Goal: Transaction & Acquisition: Purchase product/service

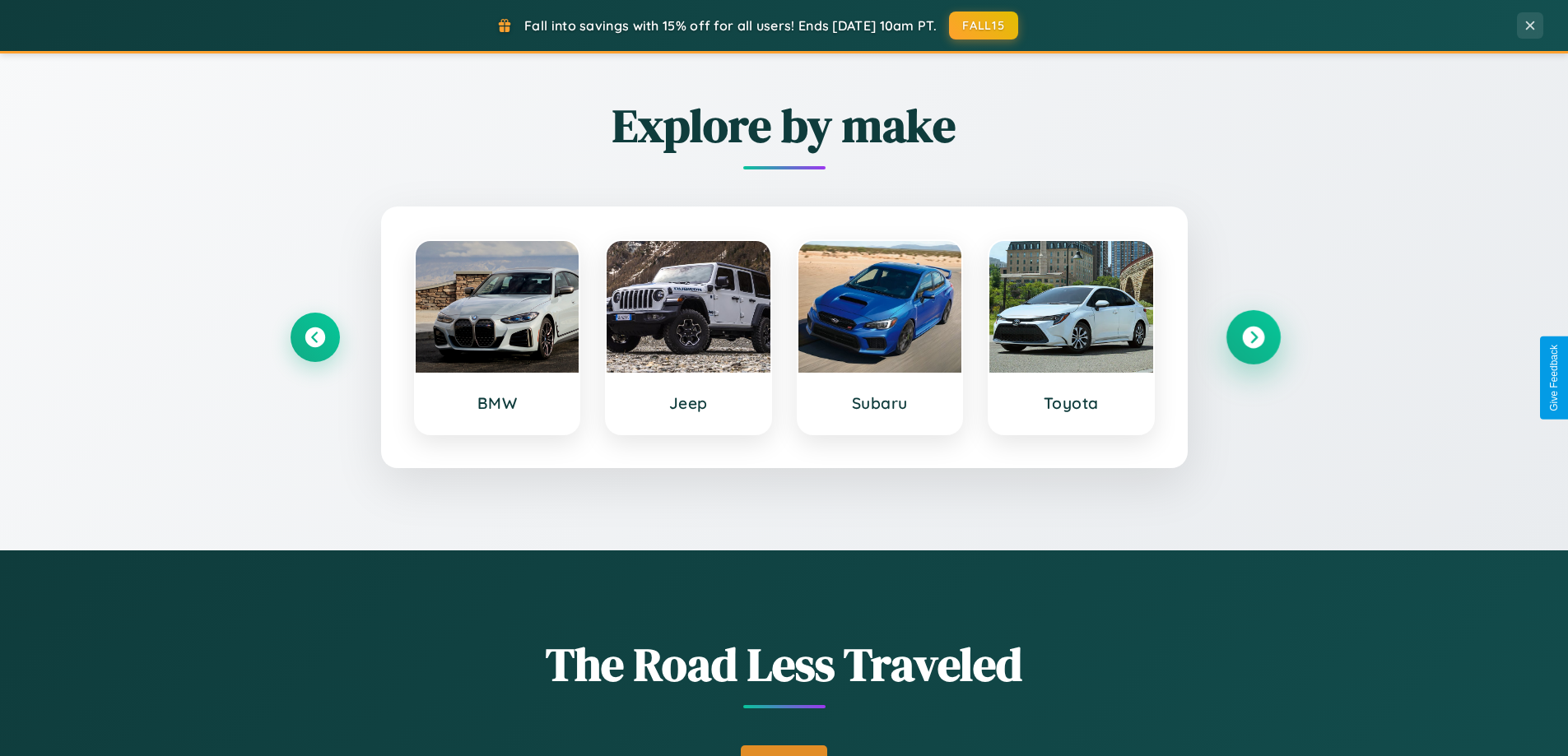
scroll to position [710, 0]
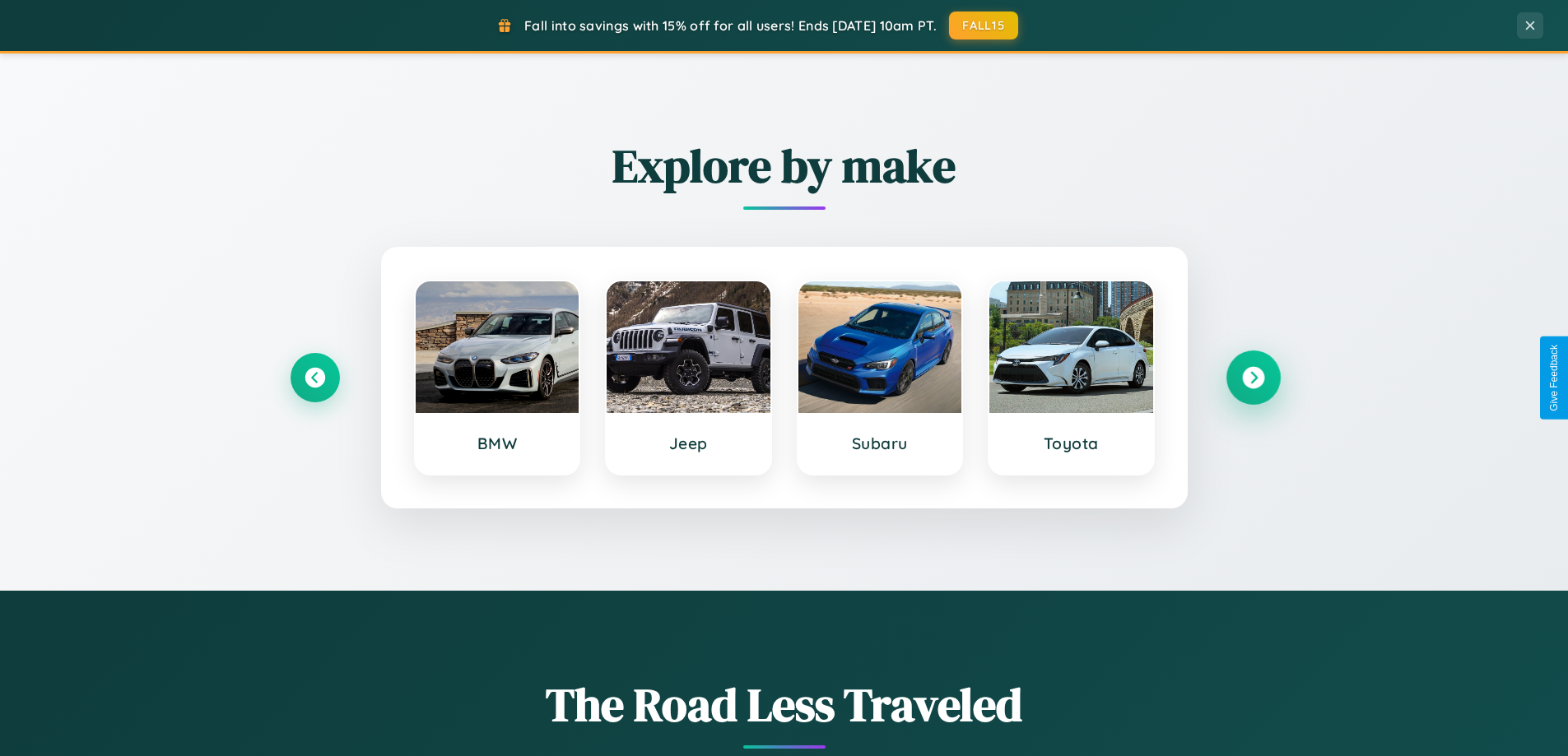
click at [1253, 378] on icon at bounding box center [1253, 378] width 22 height 22
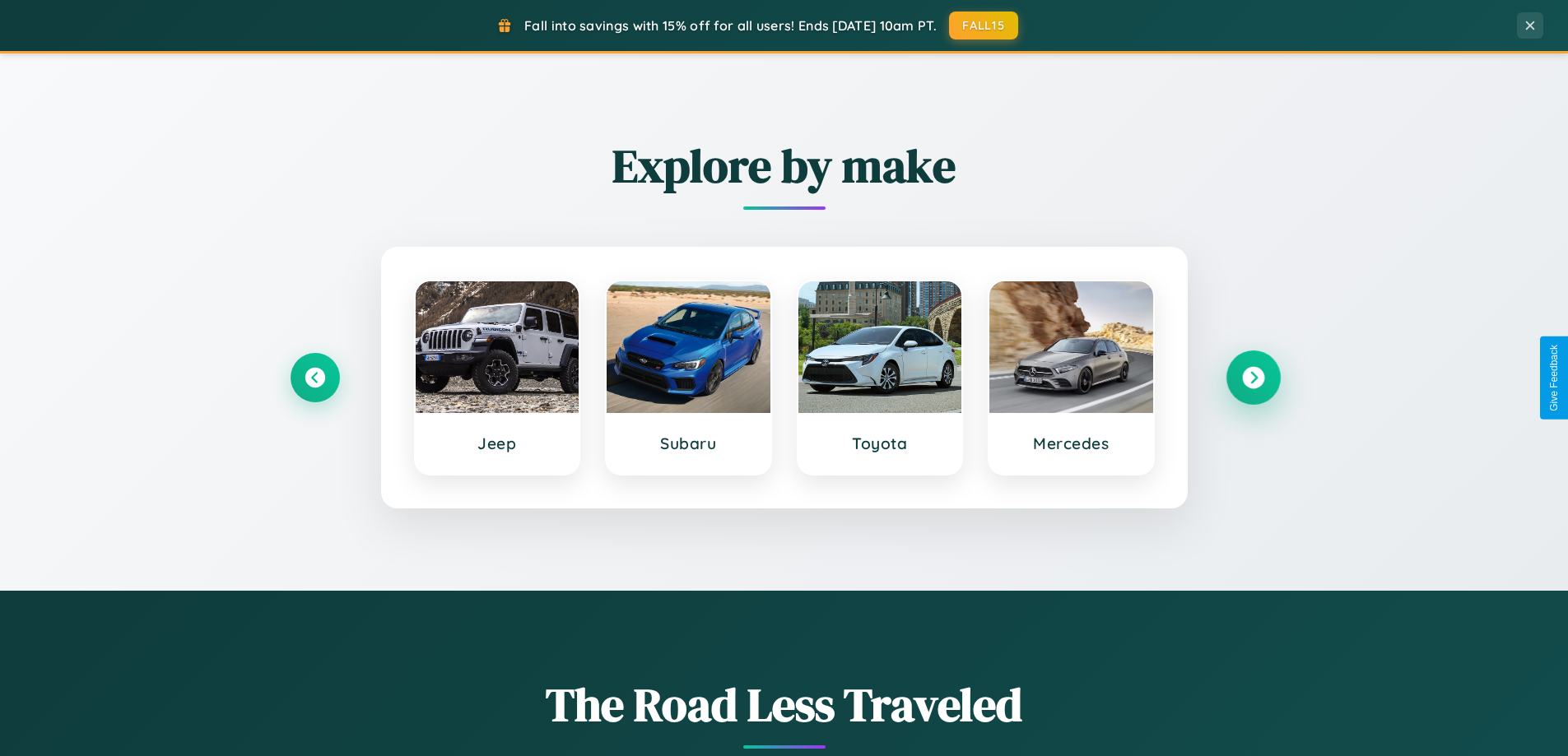
scroll to position [1132, 0]
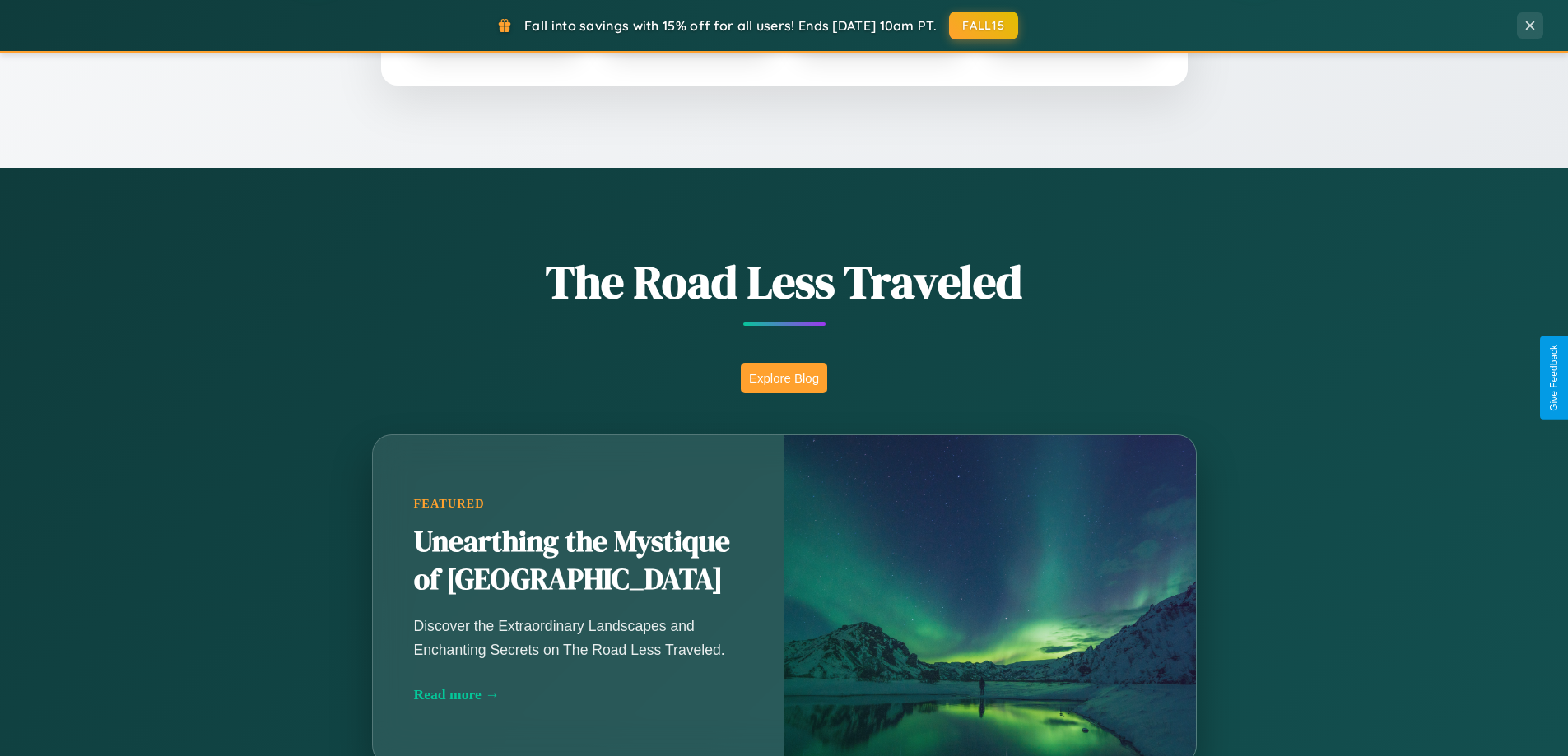
click at [784, 378] on button "Explore Blog" at bounding box center [784, 378] width 87 height 30
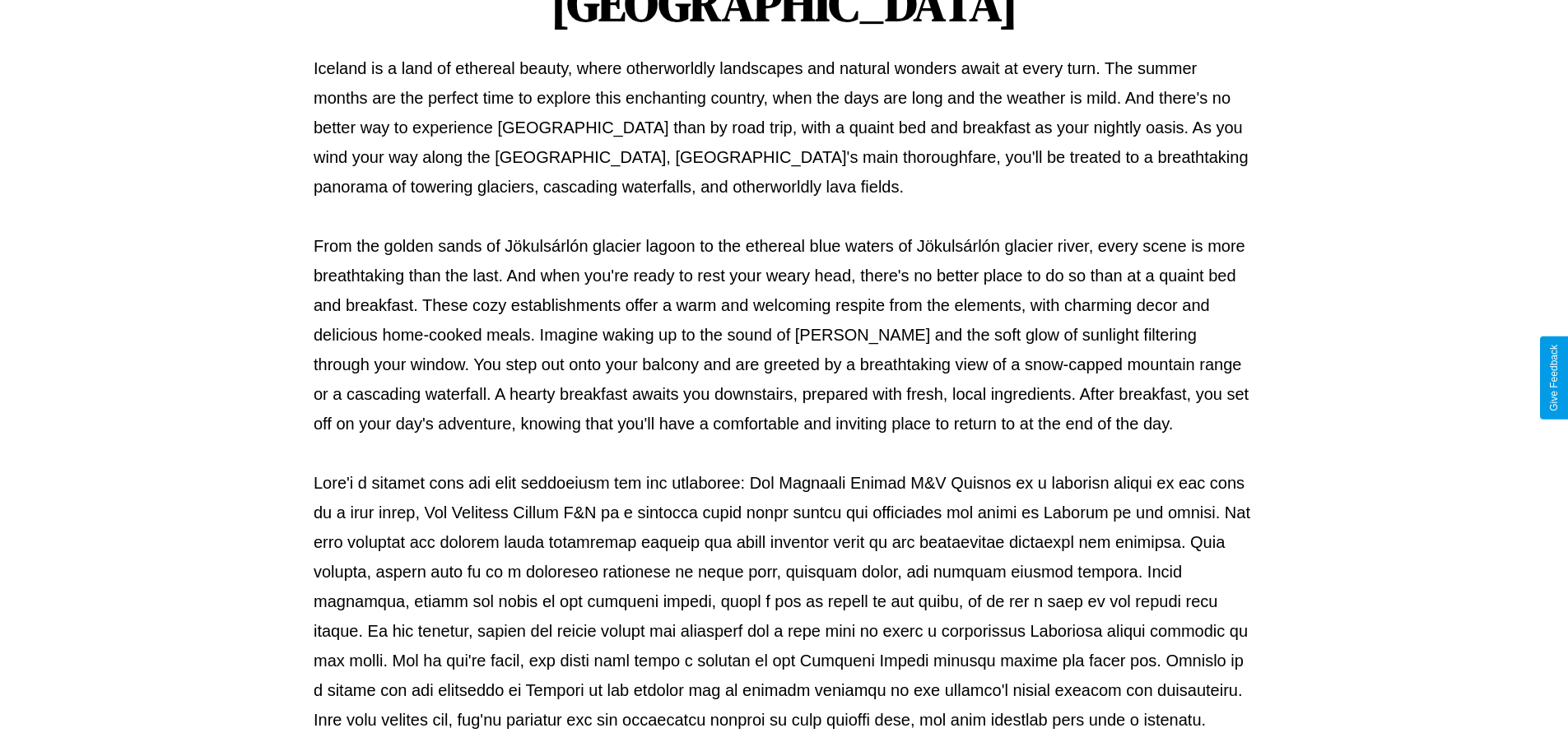
scroll to position [533, 0]
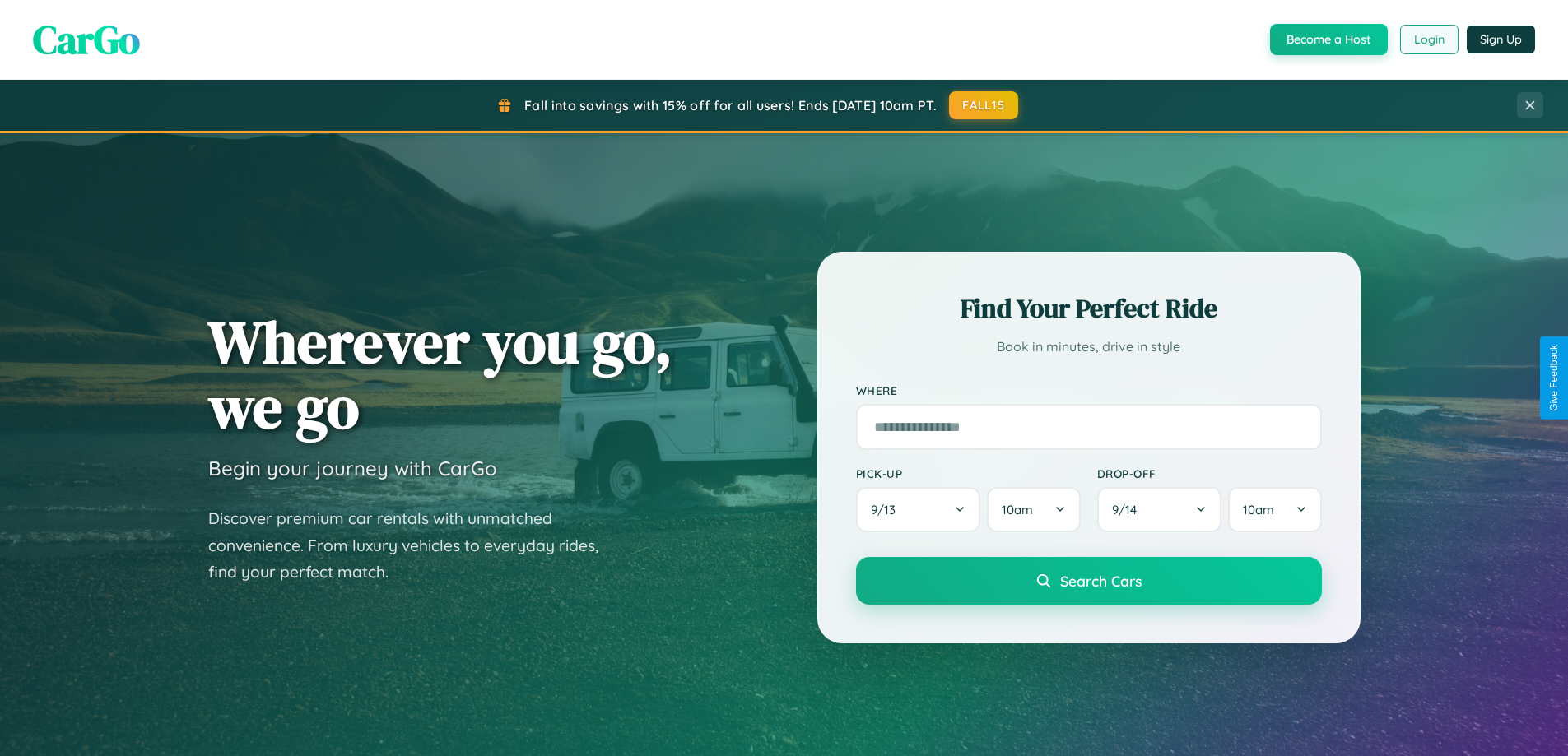
click at [1428, 39] on button "Login" at bounding box center [1429, 39] width 58 height 29
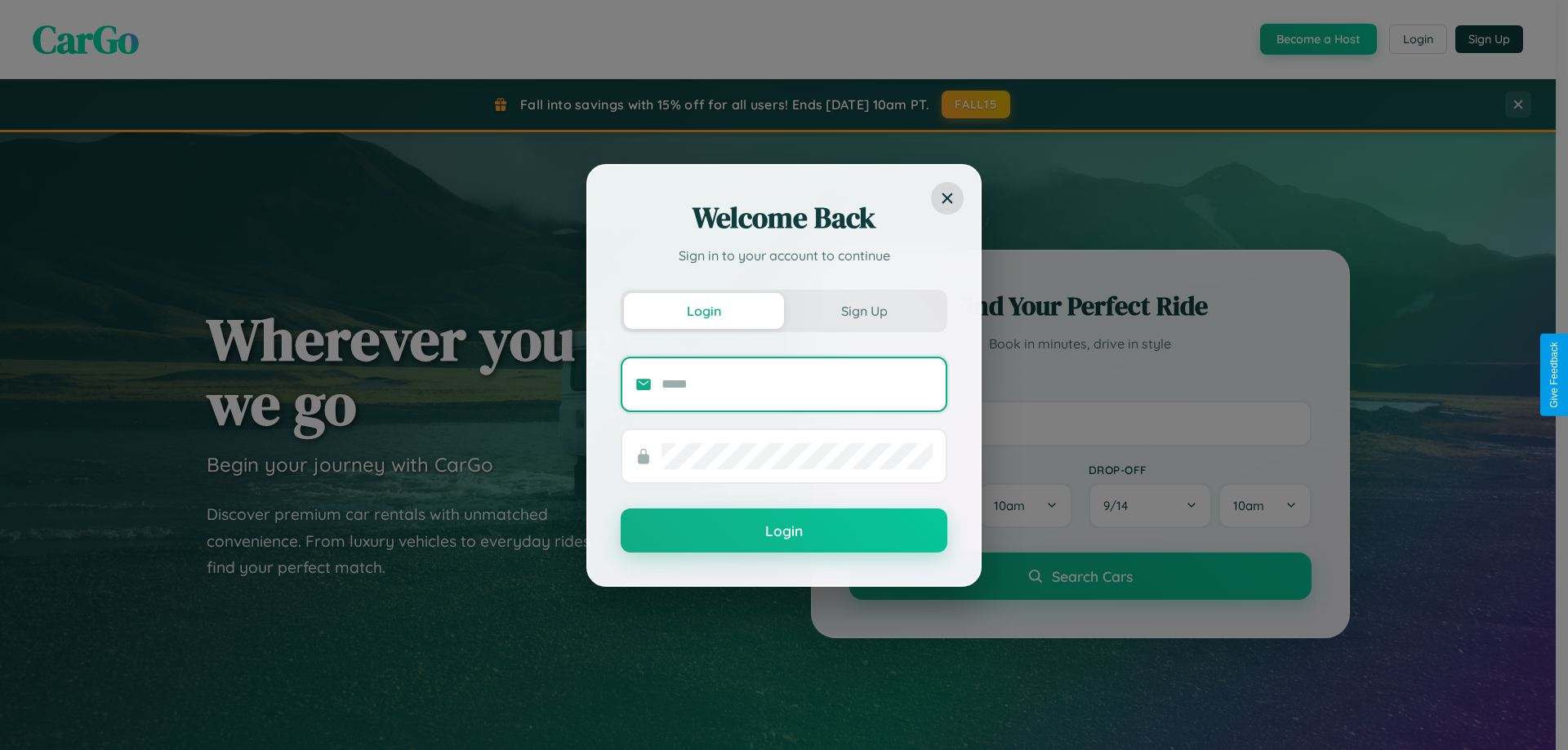
click at [797, 384] on input "text" at bounding box center [797, 384] width 271 height 26
type input "**********"
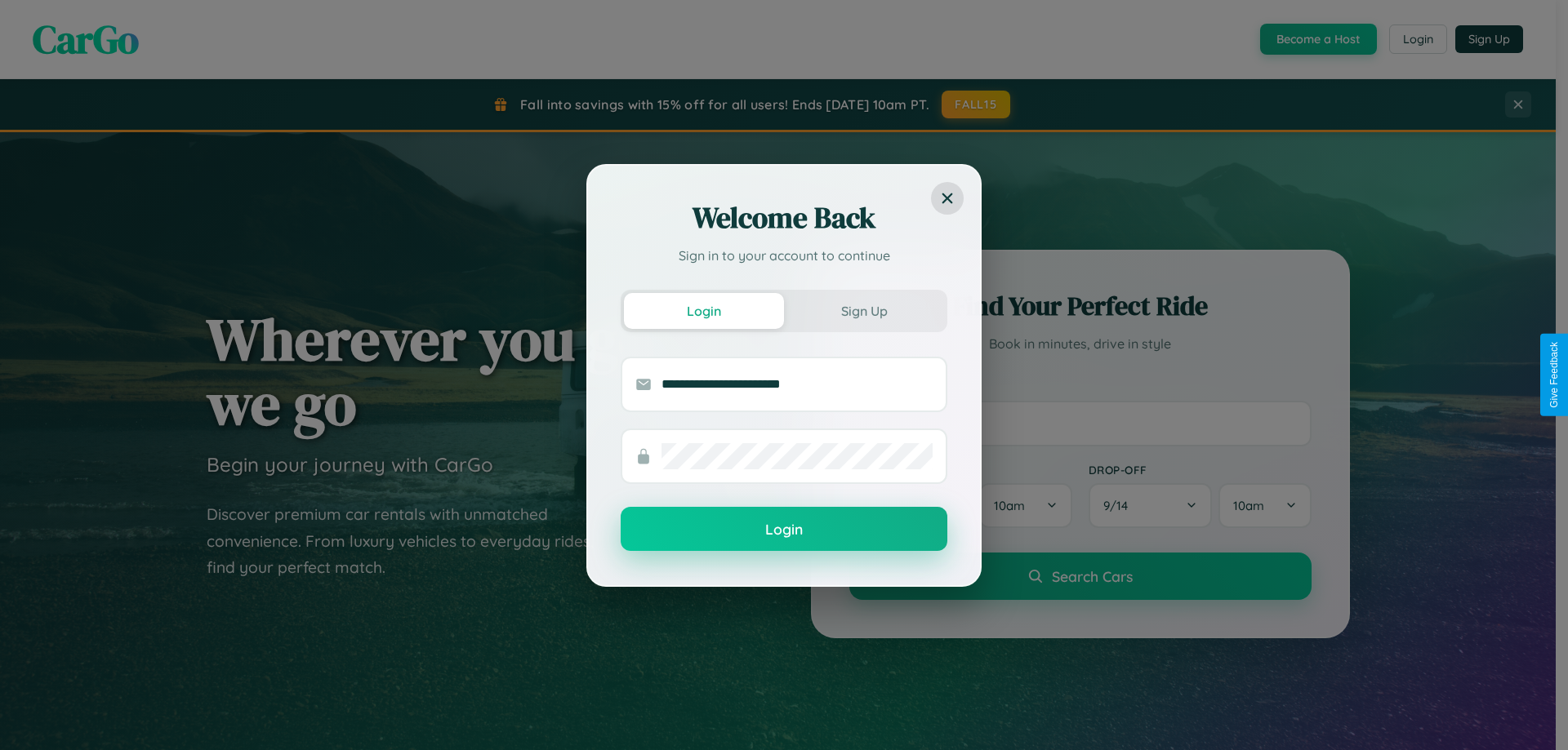
click at [784, 530] on button "Login" at bounding box center [784, 529] width 326 height 44
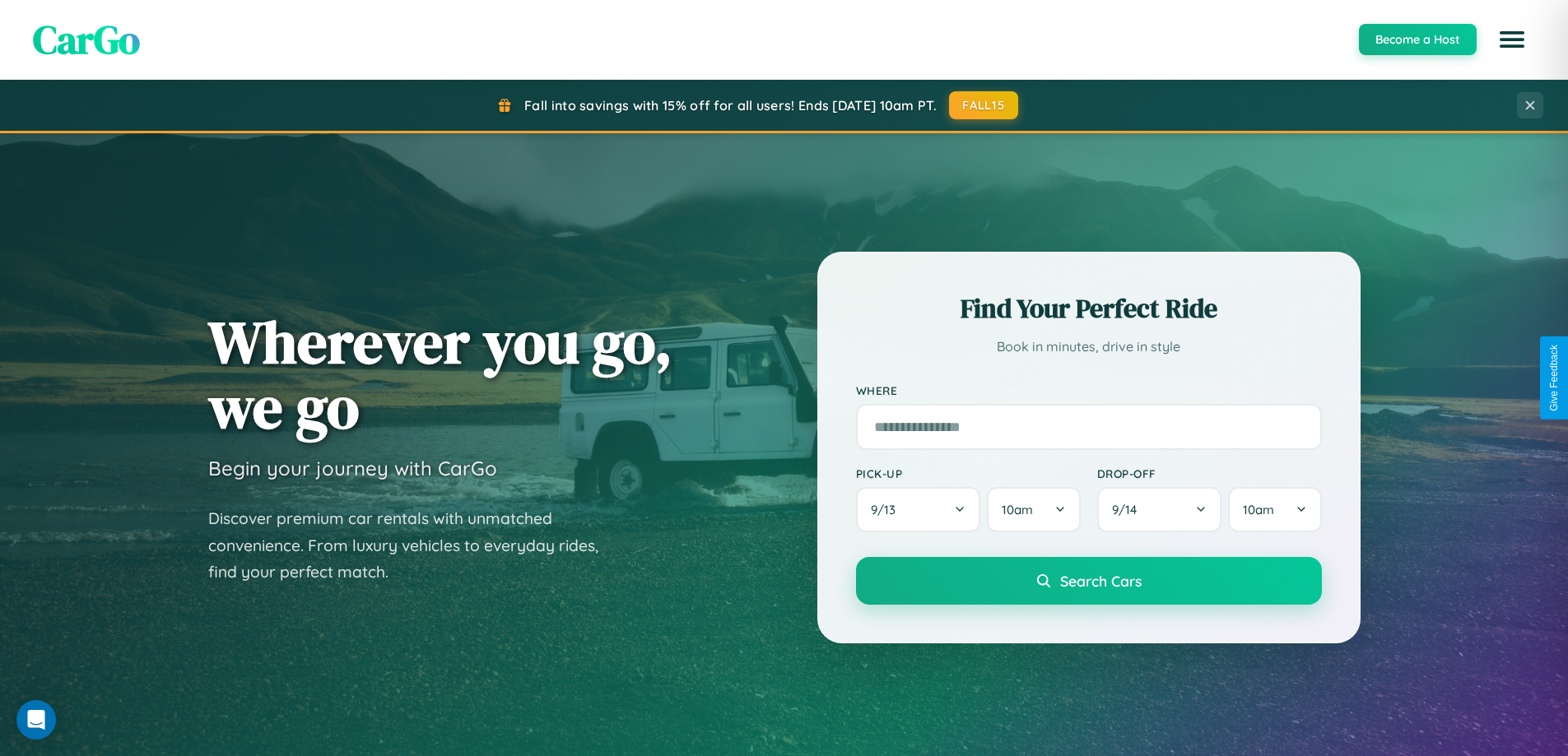
scroll to position [710, 0]
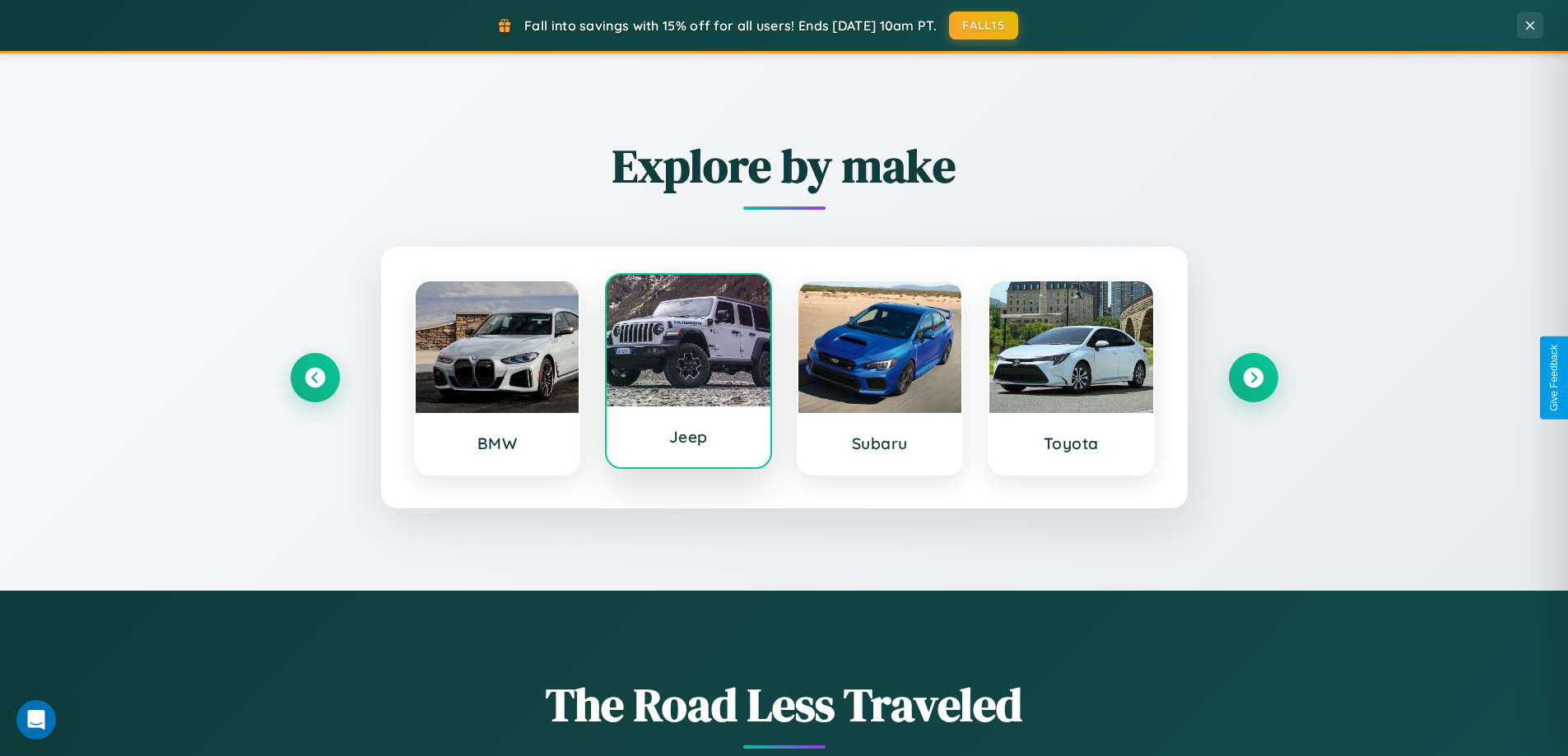
click at [688, 375] on div at bounding box center [688, 340] width 164 height 131
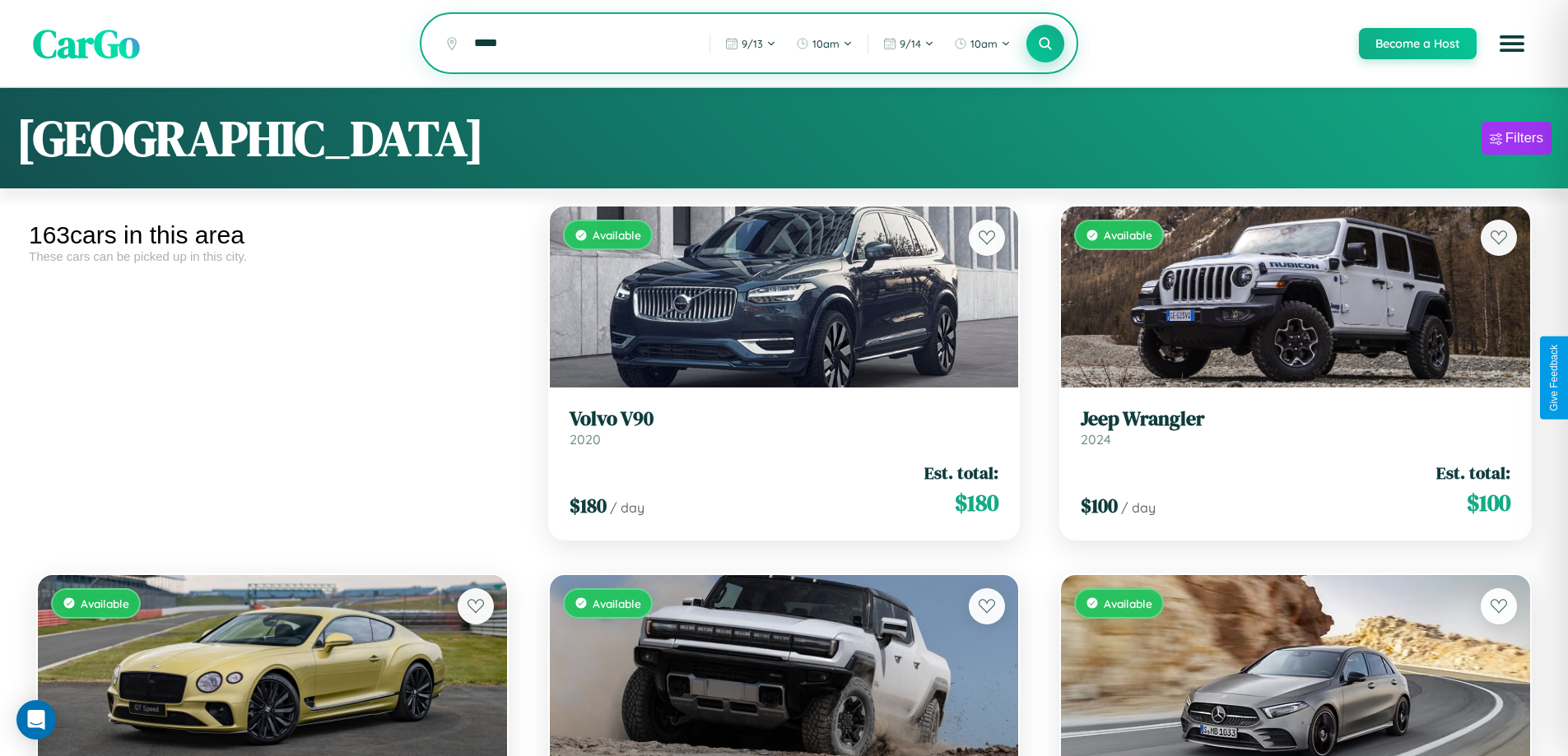
click at [1044, 45] on icon at bounding box center [1045, 44] width 16 height 16
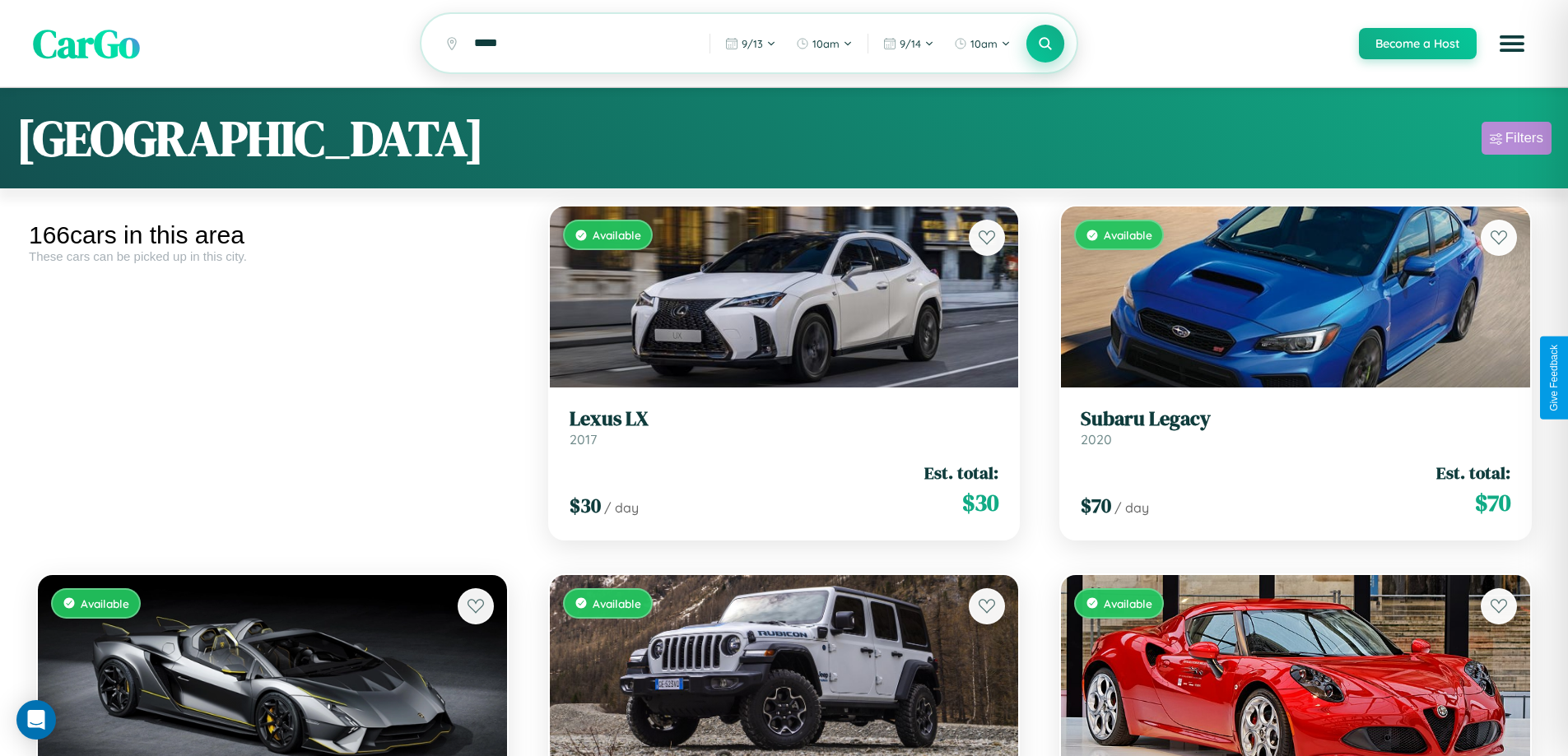
click at [1516, 141] on div "Filters" at bounding box center [1524, 139] width 38 height 16
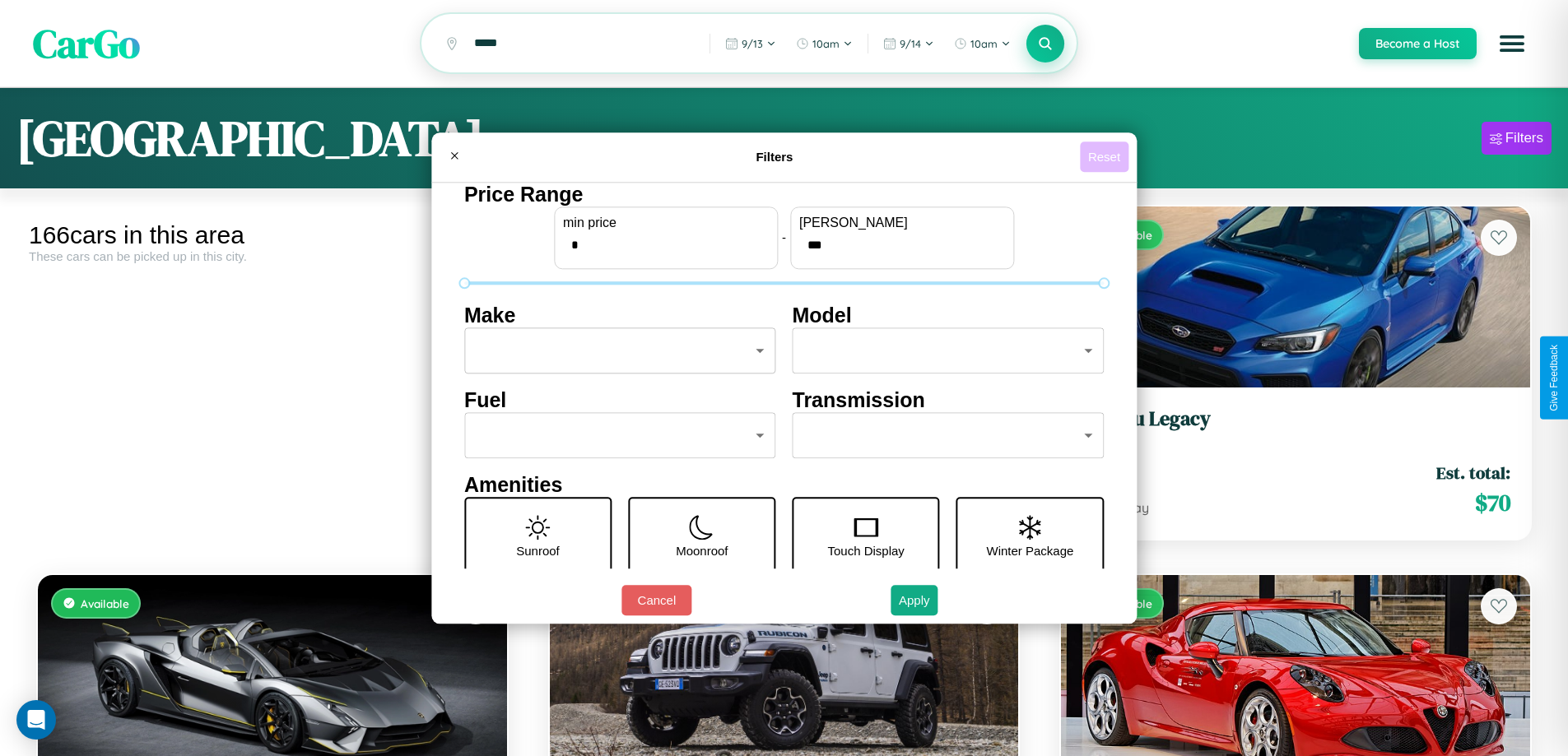
click at [1106, 156] on button "Reset" at bounding box center [1103, 156] width 48 height 30
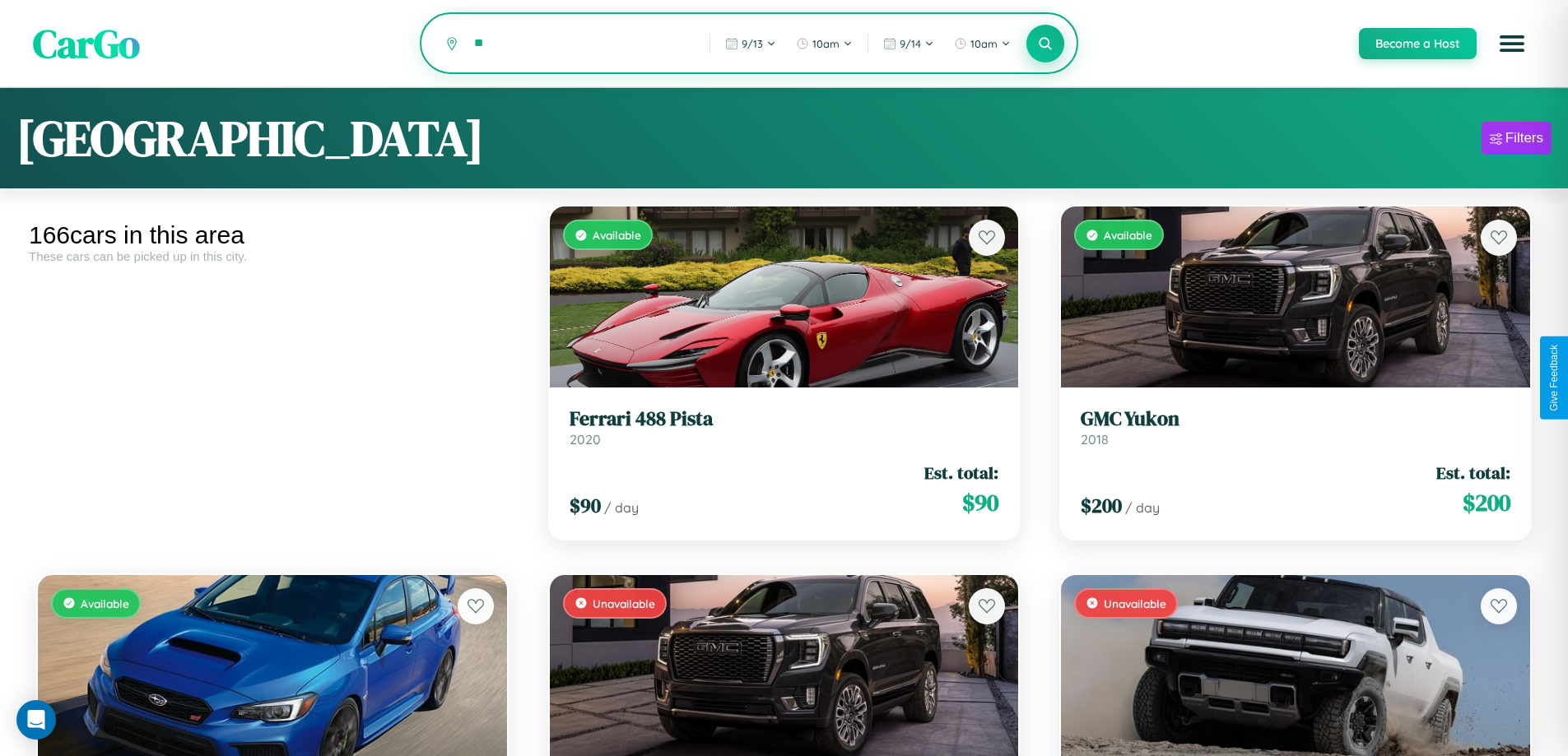
type input "*"
type input "*********"
click at [1044, 45] on icon at bounding box center [1045, 44] width 16 height 16
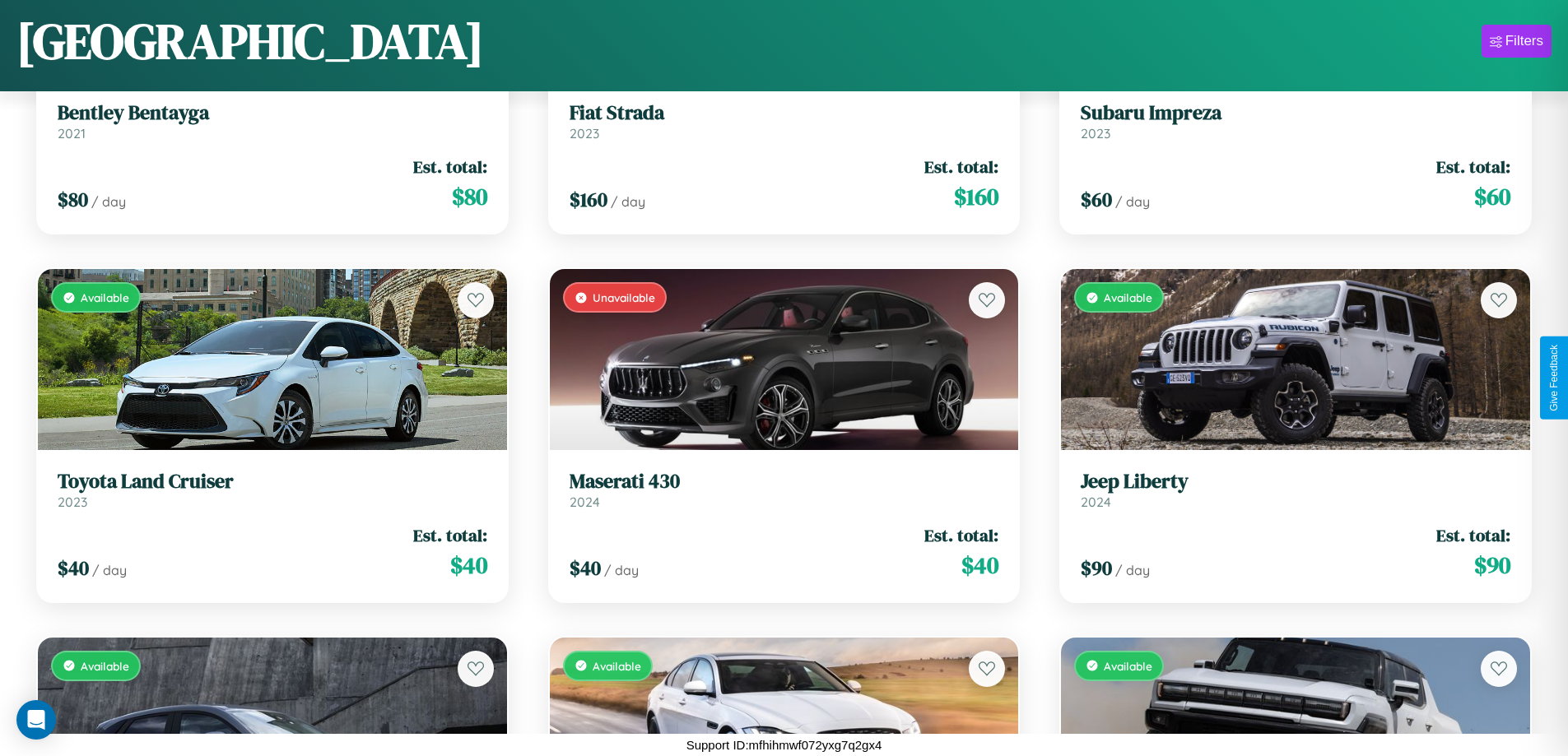
scroll to position [5022, 0]
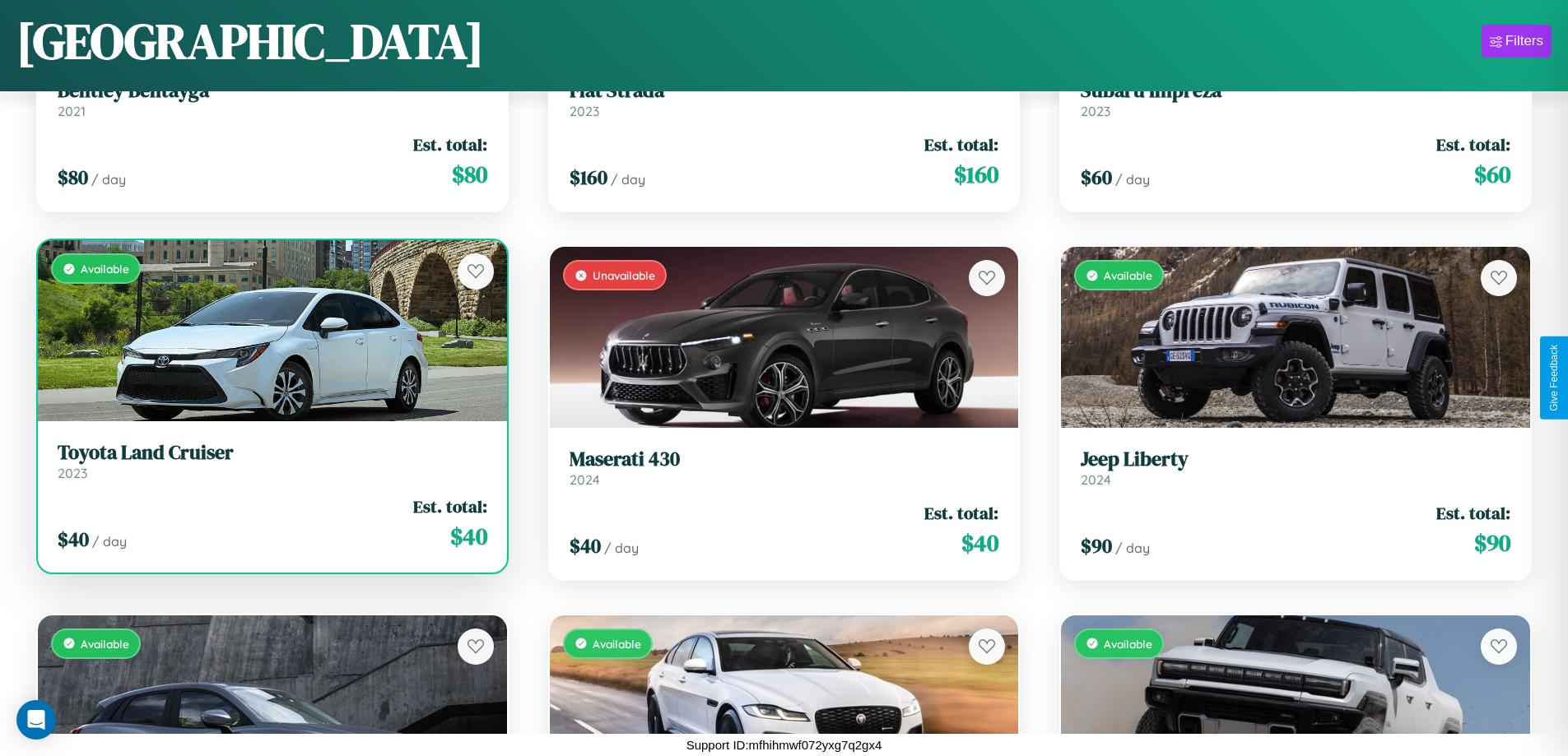
click at [270, 467] on link "Toyota Land Cruiser 2023" at bounding box center [272, 461] width 430 height 40
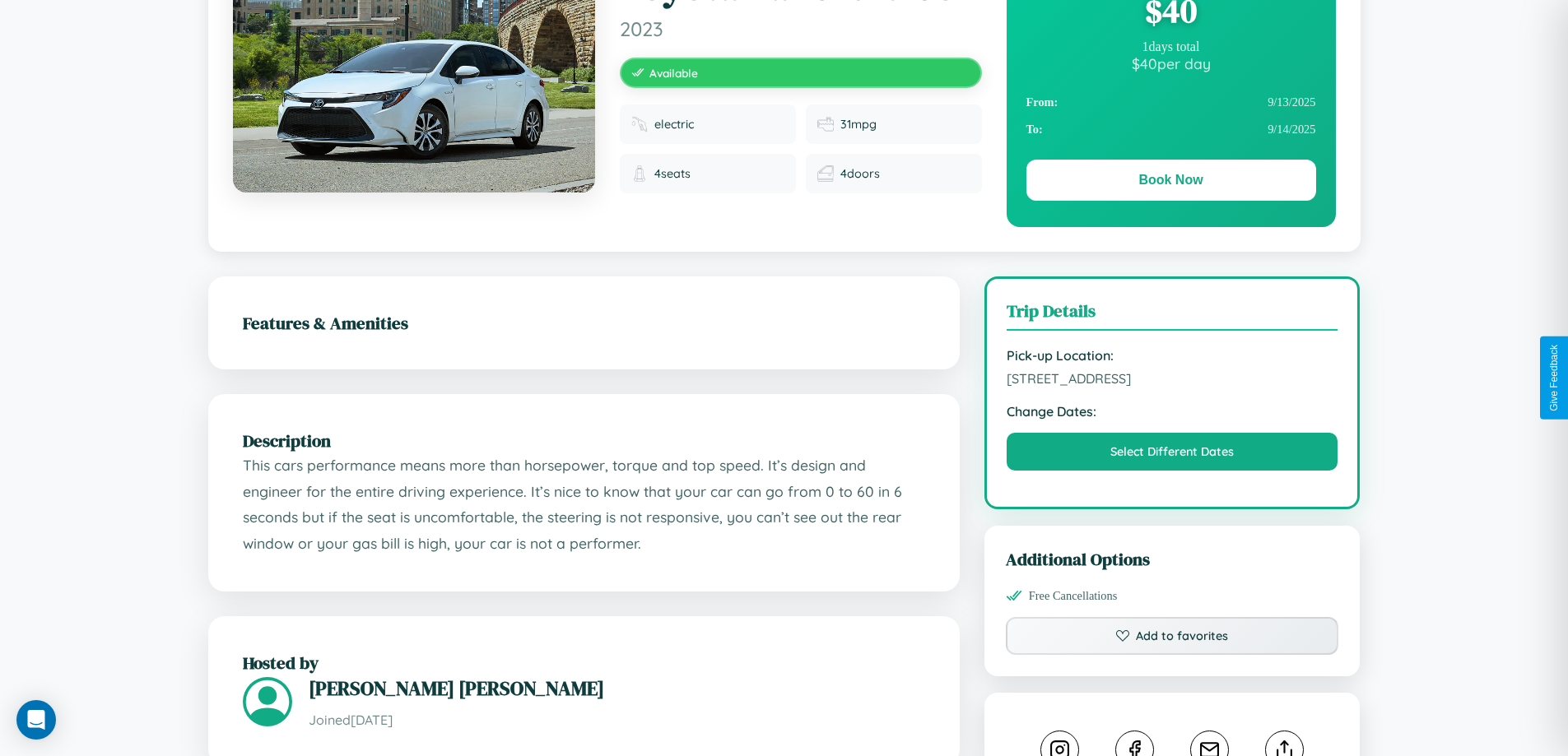
scroll to position [170, 0]
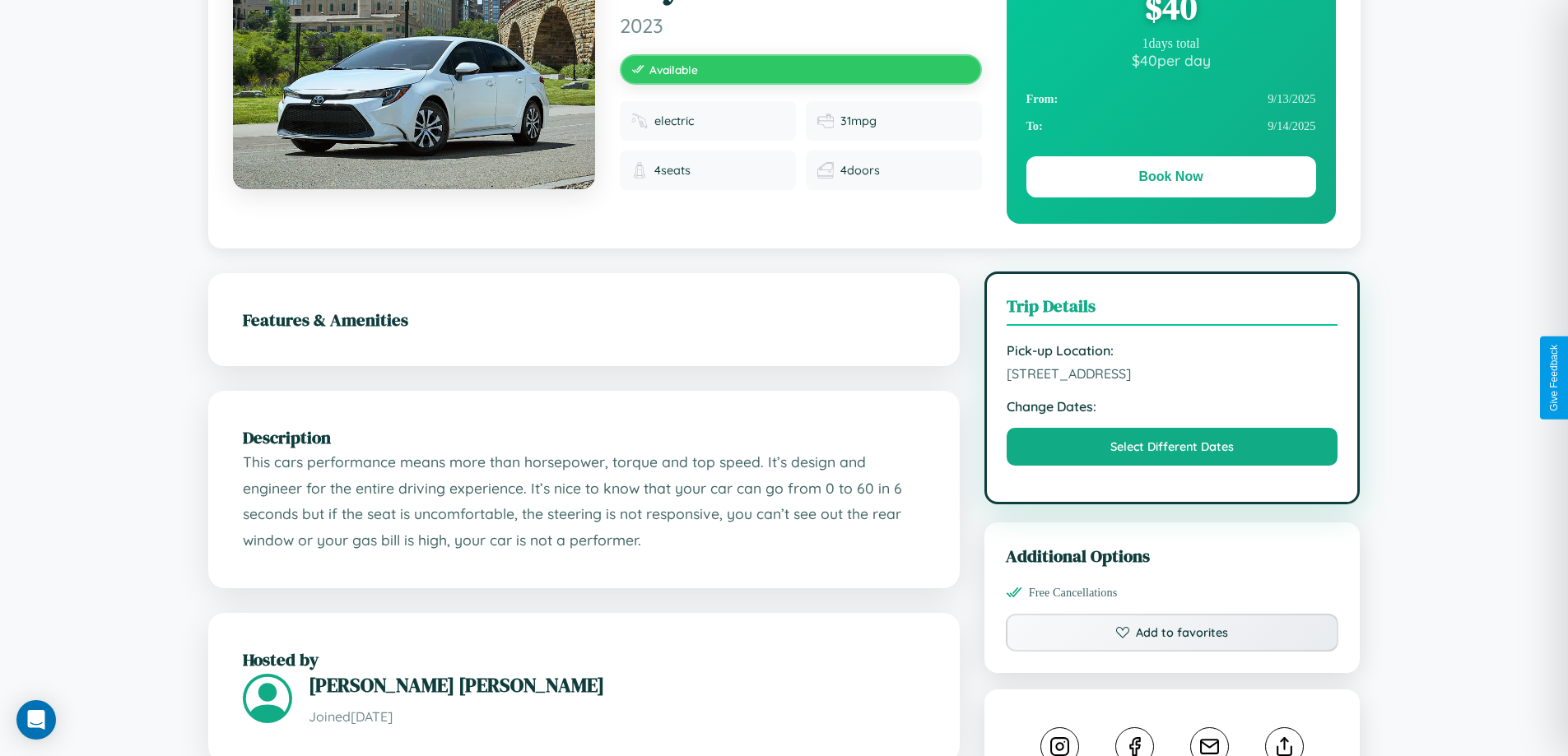
click at [1172, 376] on span "[STREET_ADDRESS]" at bounding box center [1171, 374] width 331 height 16
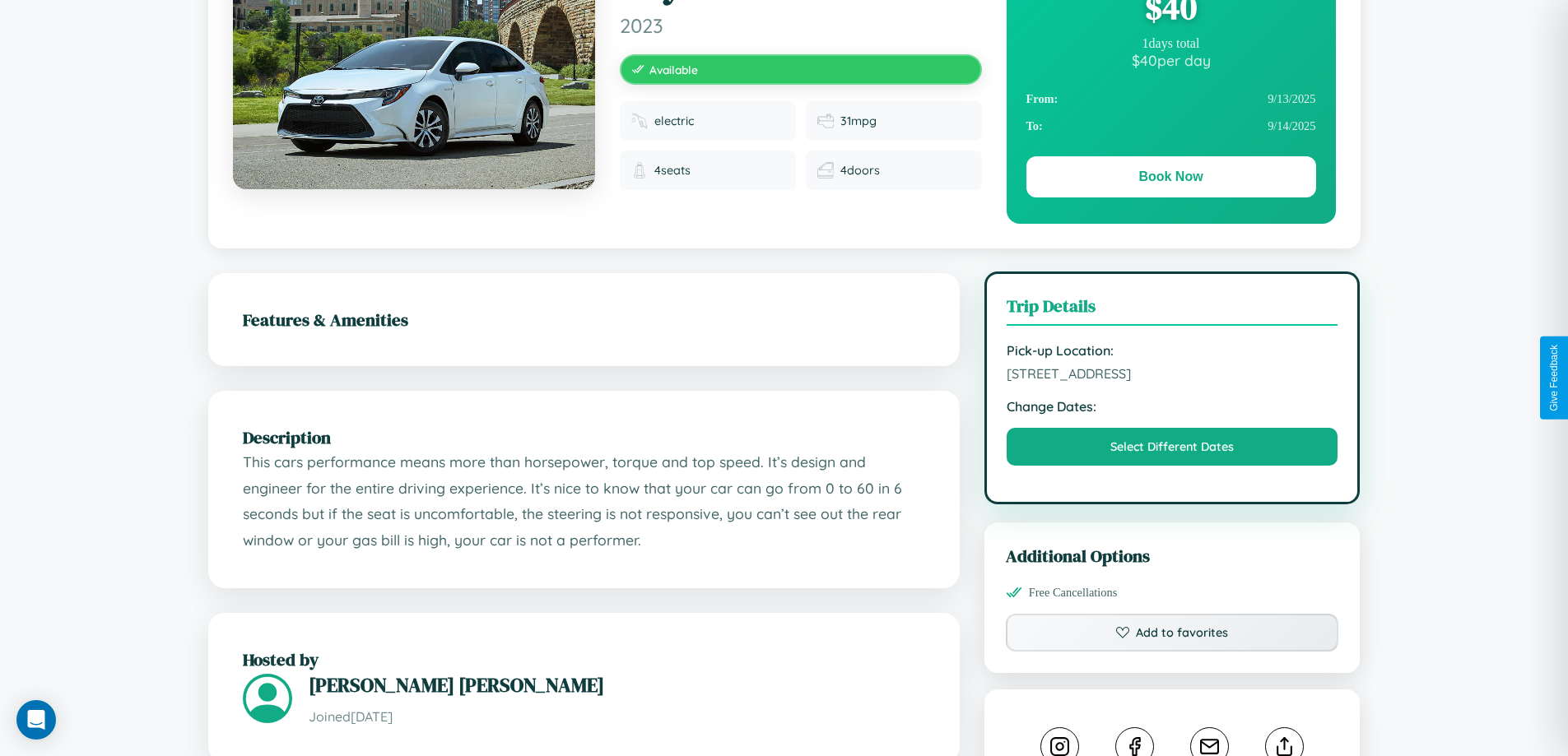
click at [1172, 376] on span "[STREET_ADDRESS]" at bounding box center [1171, 374] width 331 height 16
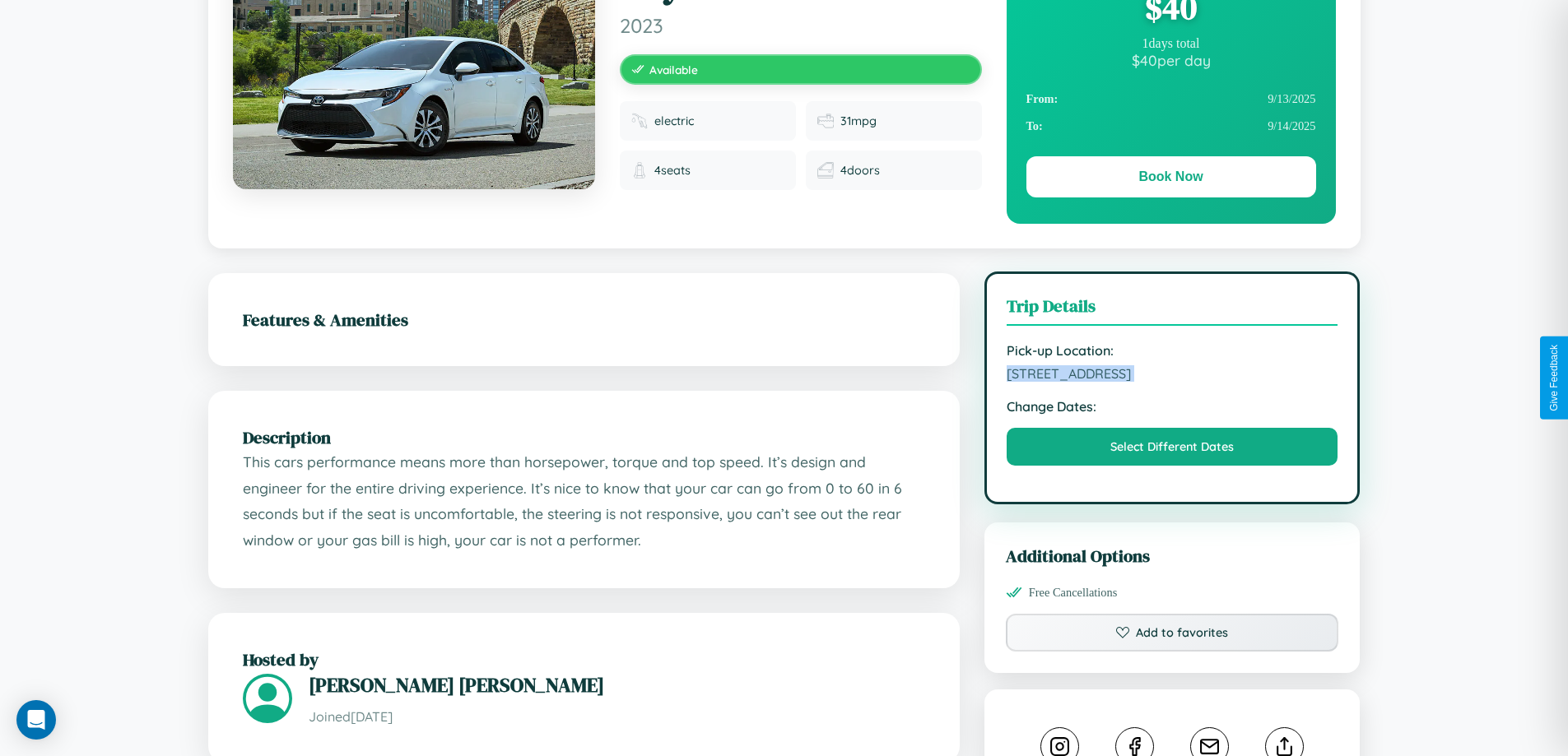
click at [1172, 376] on span "[STREET_ADDRESS]" at bounding box center [1171, 374] width 331 height 16
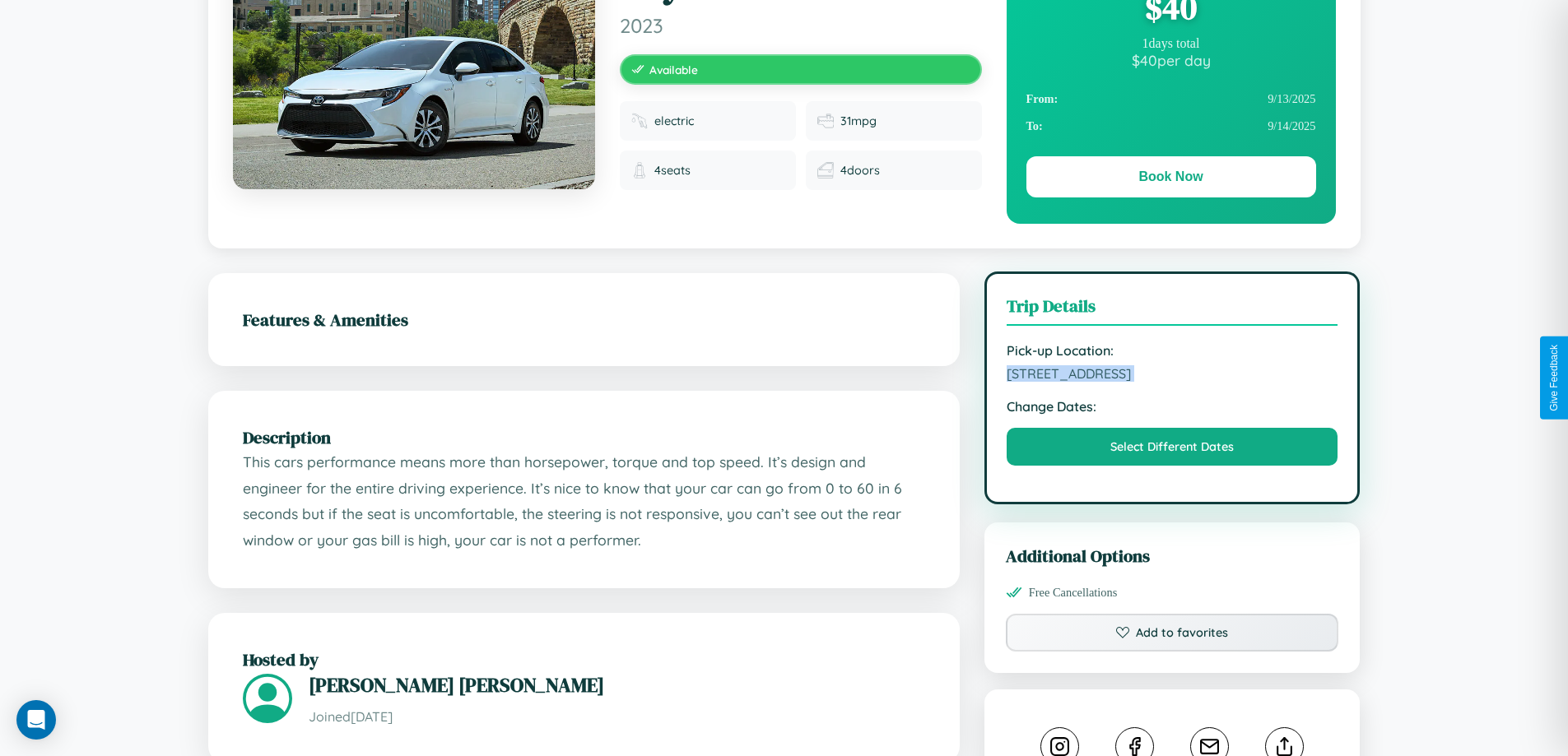
click at [1172, 376] on span "[STREET_ADDRESS]" at bounding box center [1171, 374] width 331 height 16
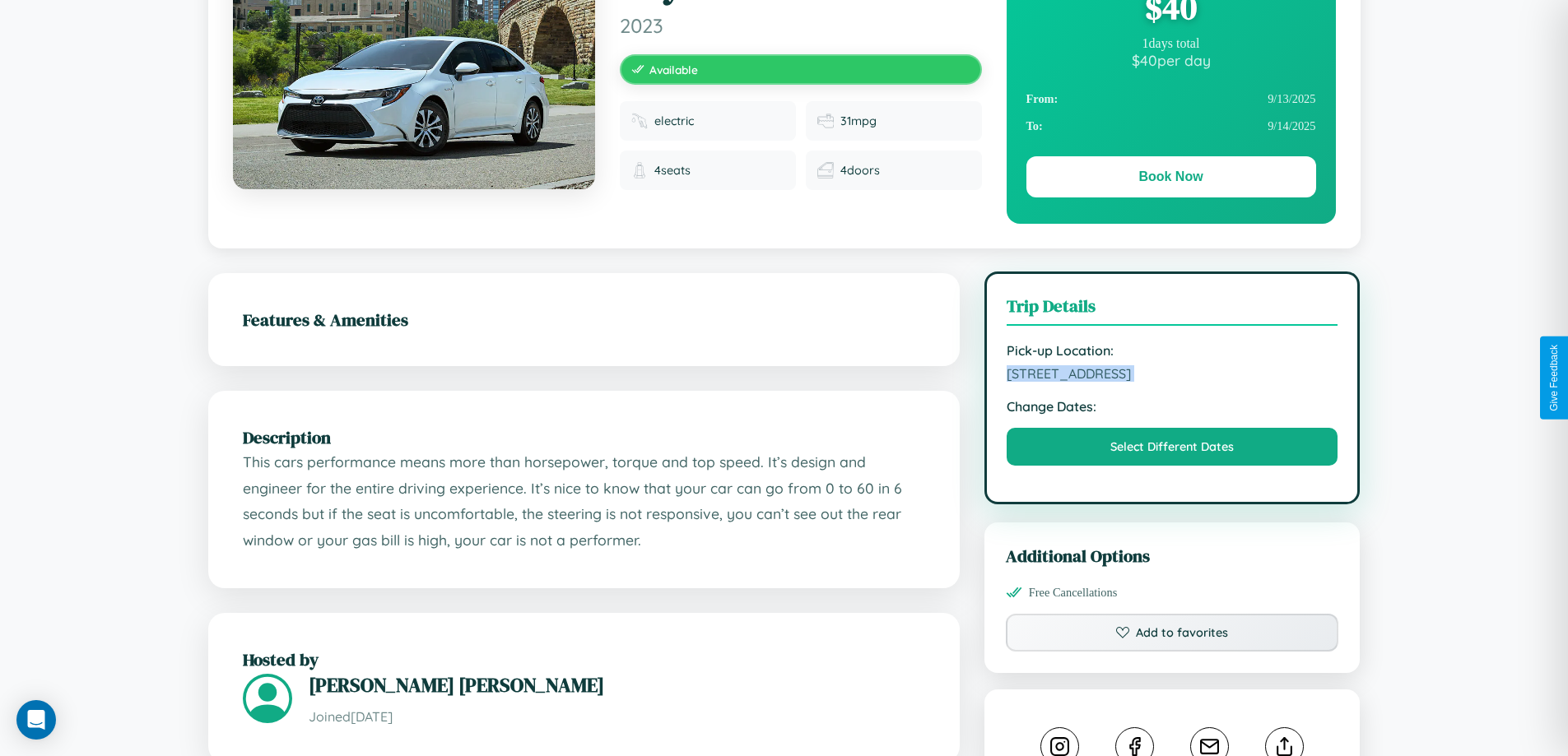
click at [1172, 376] on span "[STREET_ADDRESS]" at bounding box center [1171, 374] width 331 height 16
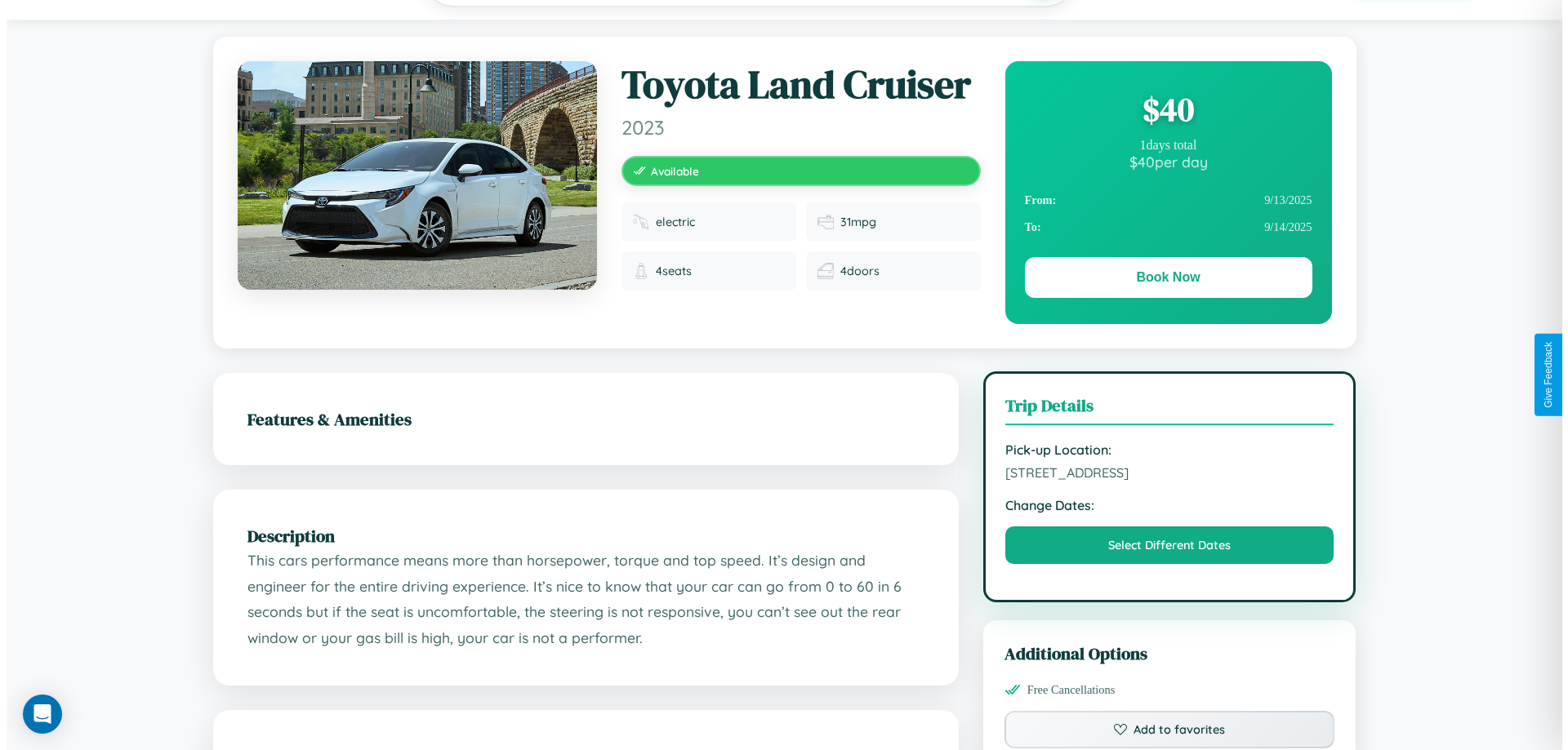
scroll to position [0, 0]
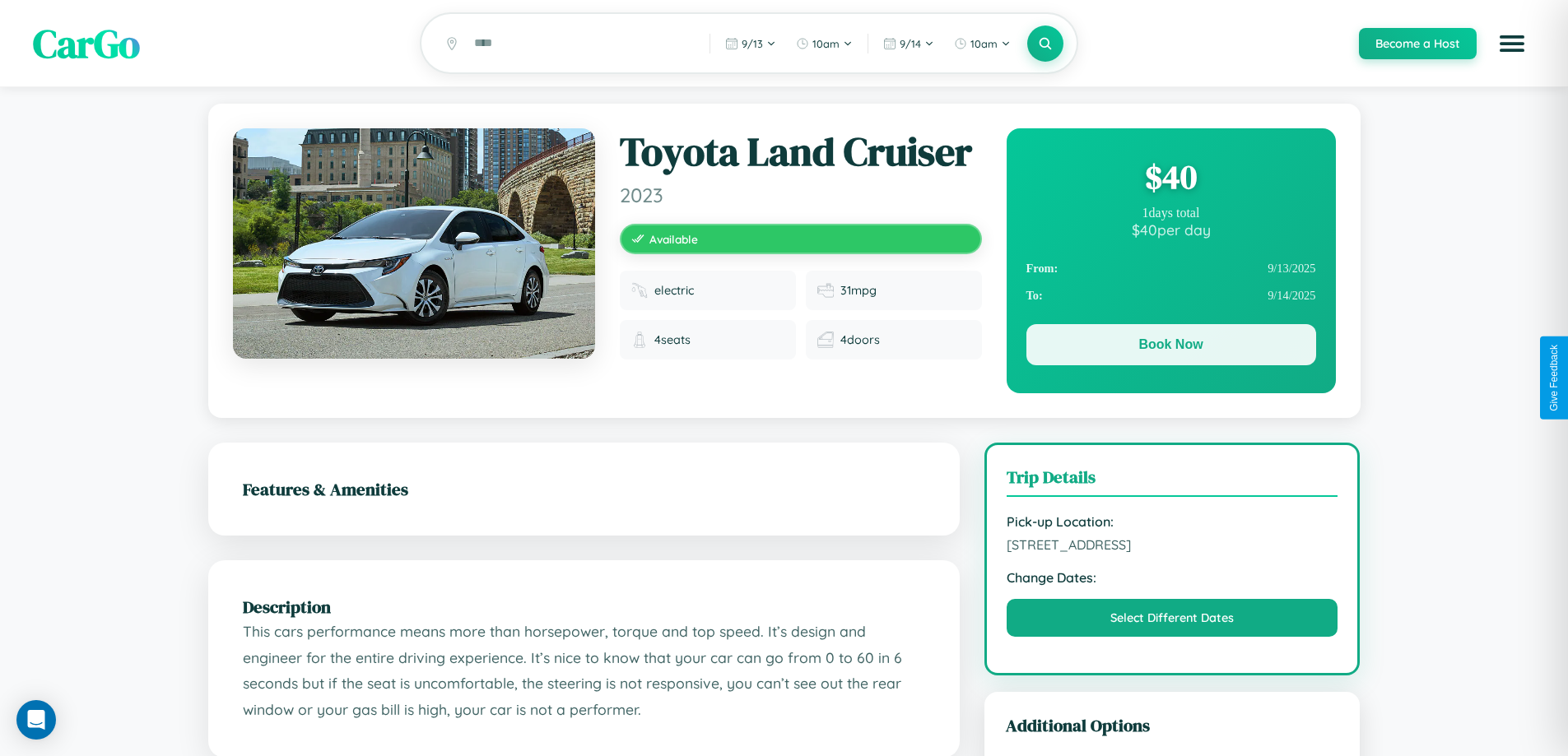
click at [1170, 348] on button "Book Now" at bounding box center [1171, 345] width 289 height 41
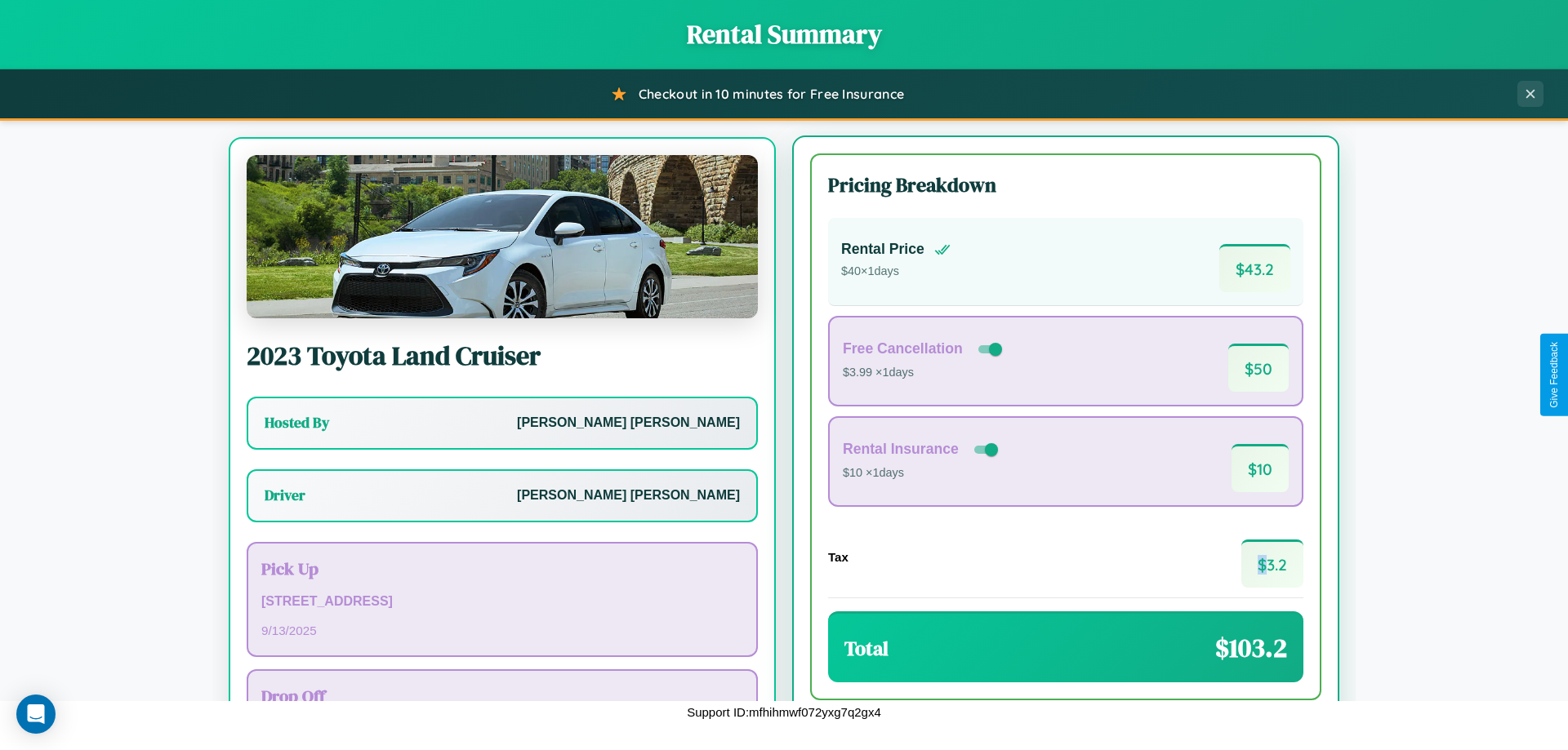
scroll to position [76, 0]
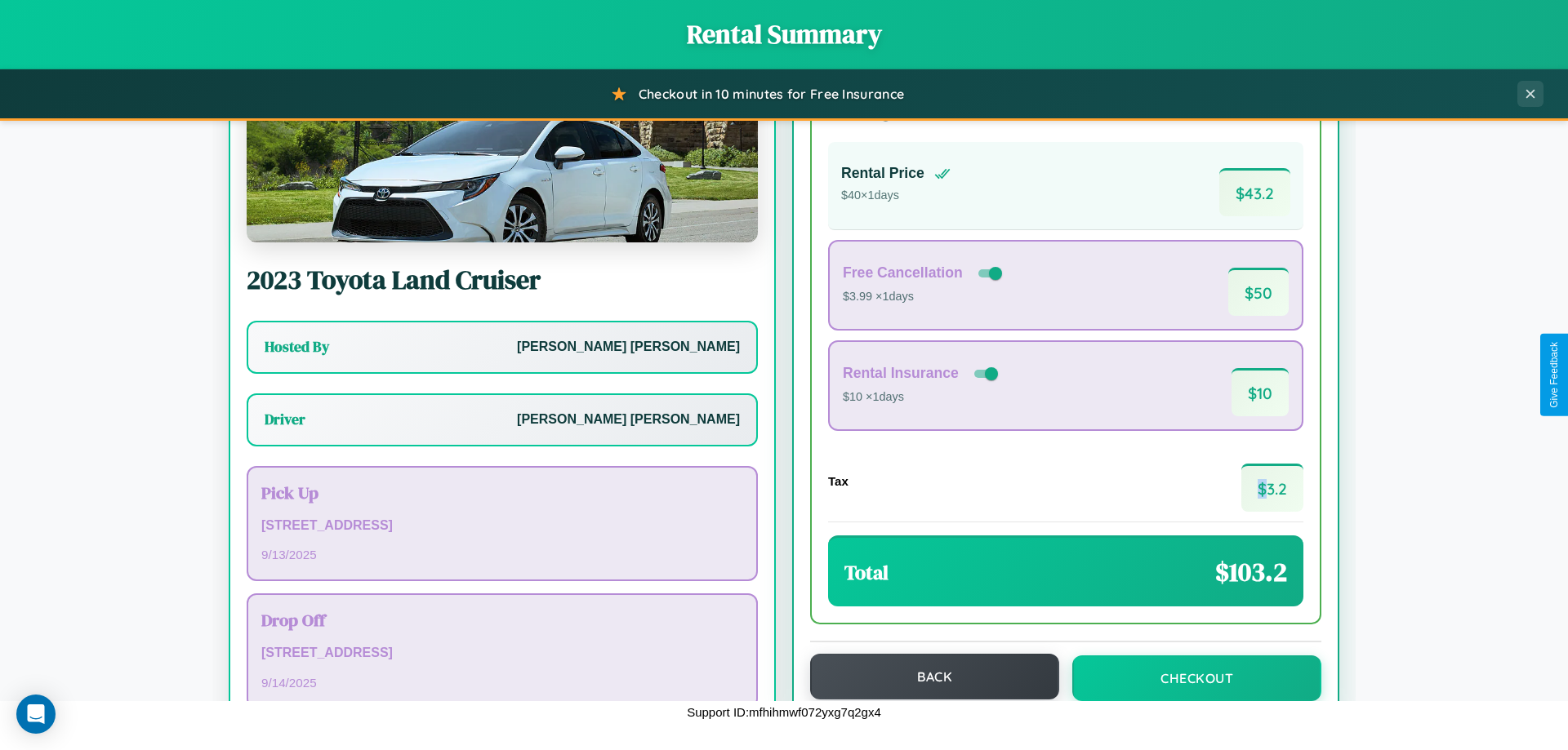
click at [927, 677] on button "Back" at bounding box center [935, 677] width 249 height 46
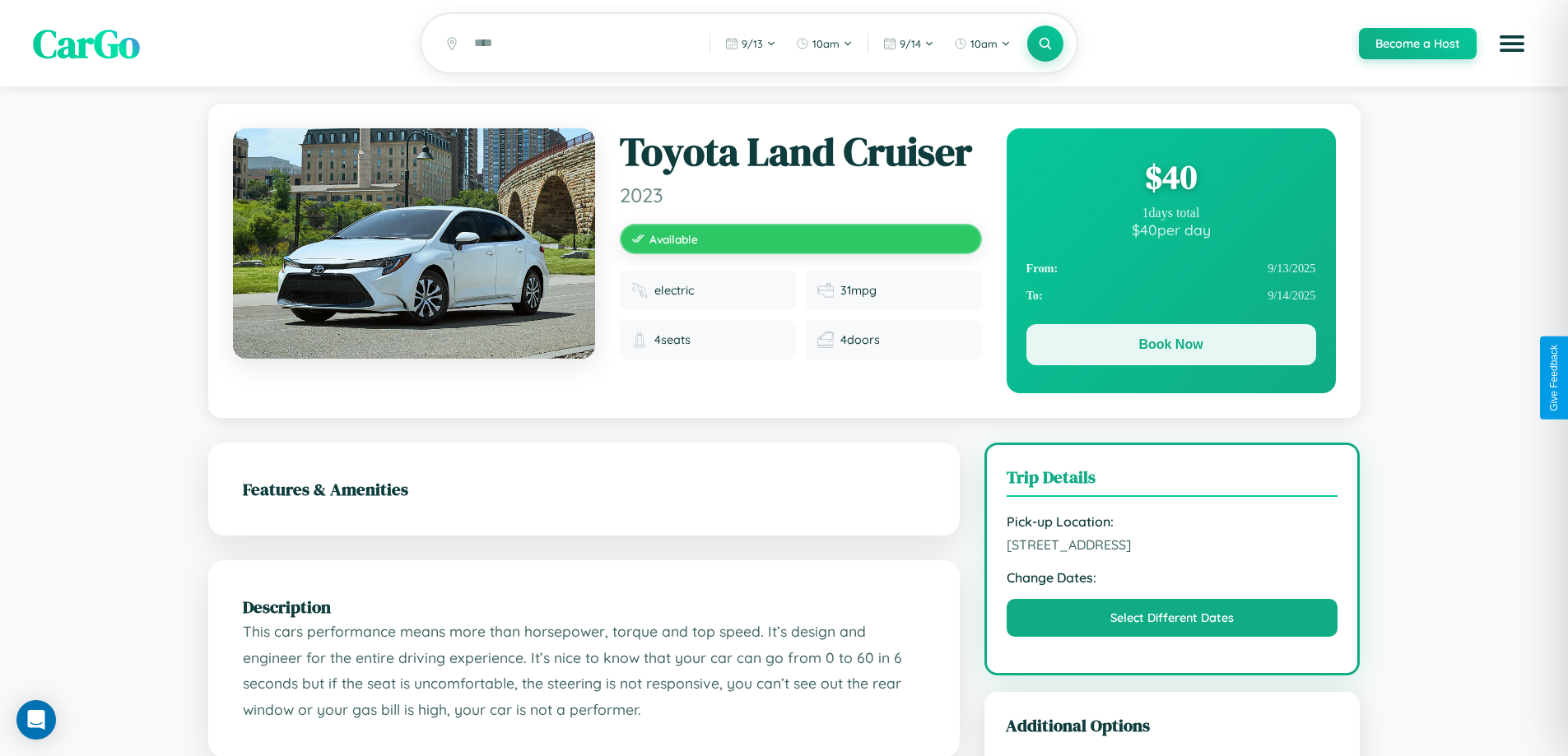
click at [1170, 348] on button "Book Now" at bounding box center [1171, 345] width 289 height 41
